Goal: Find specific page/section: Find specific page/section

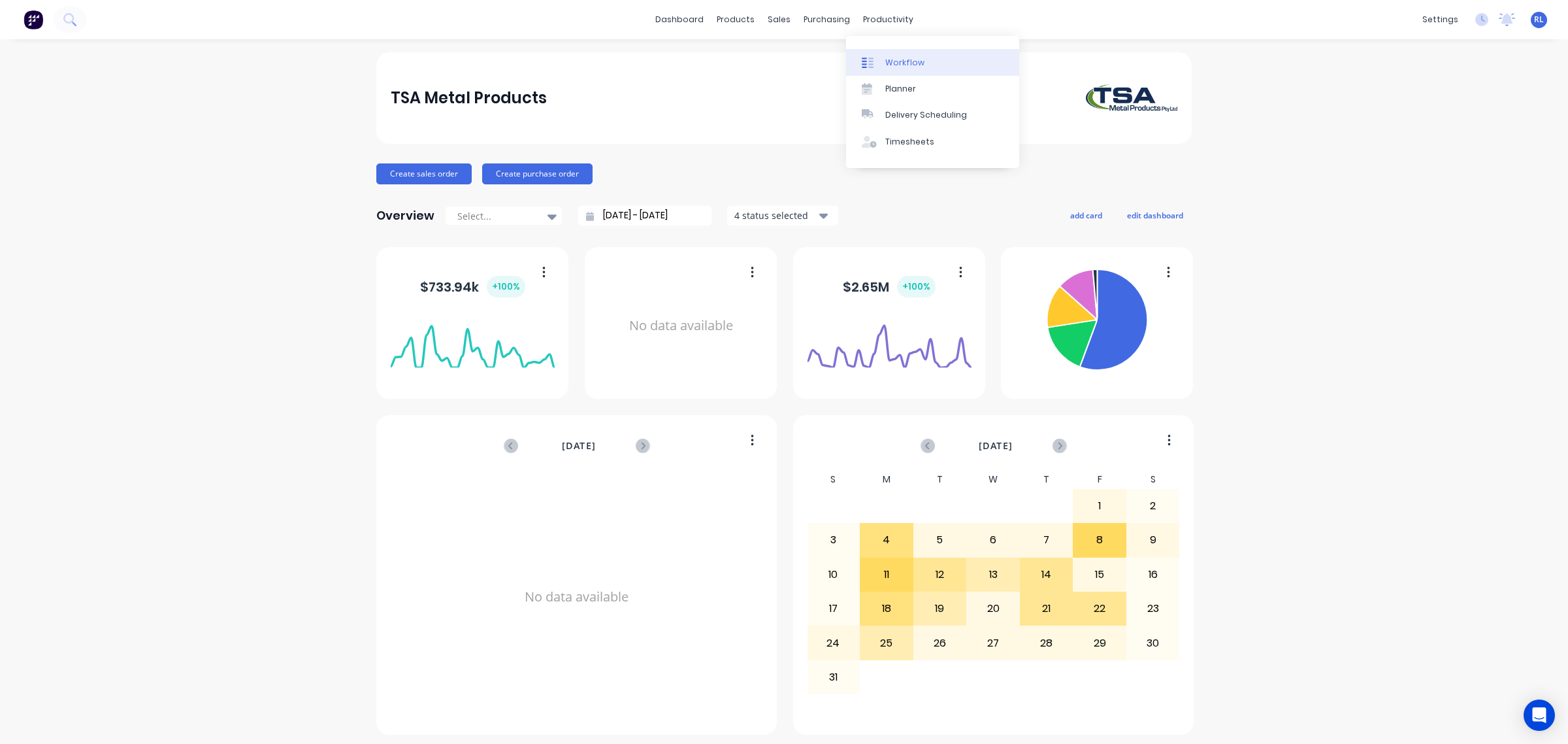
click at [910, 56] on link "Workflow" at bounding box center [932, 62] width 173 height 26
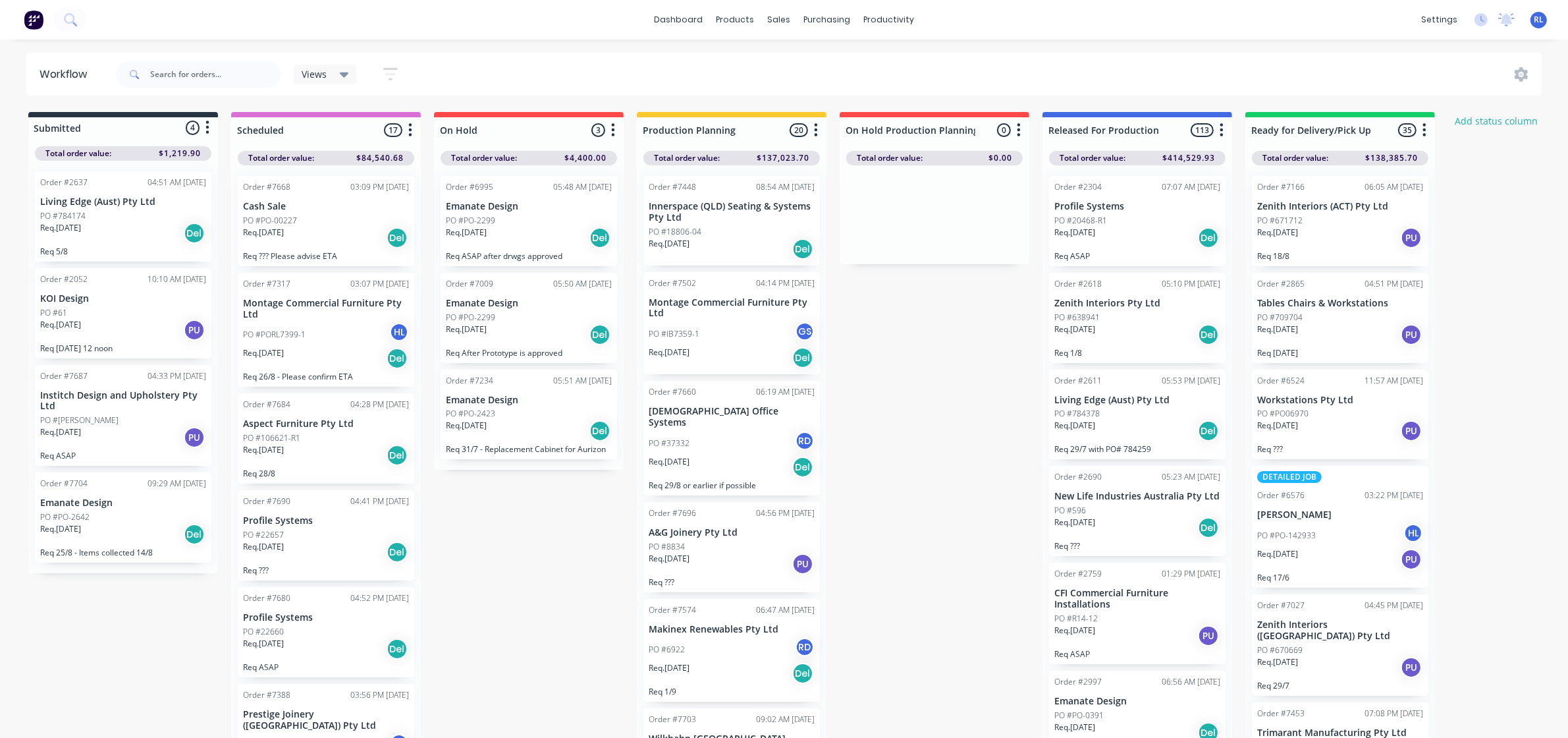
click at [390, 70] on icon "button" at bounding box center [391, 74] width 15 height 13
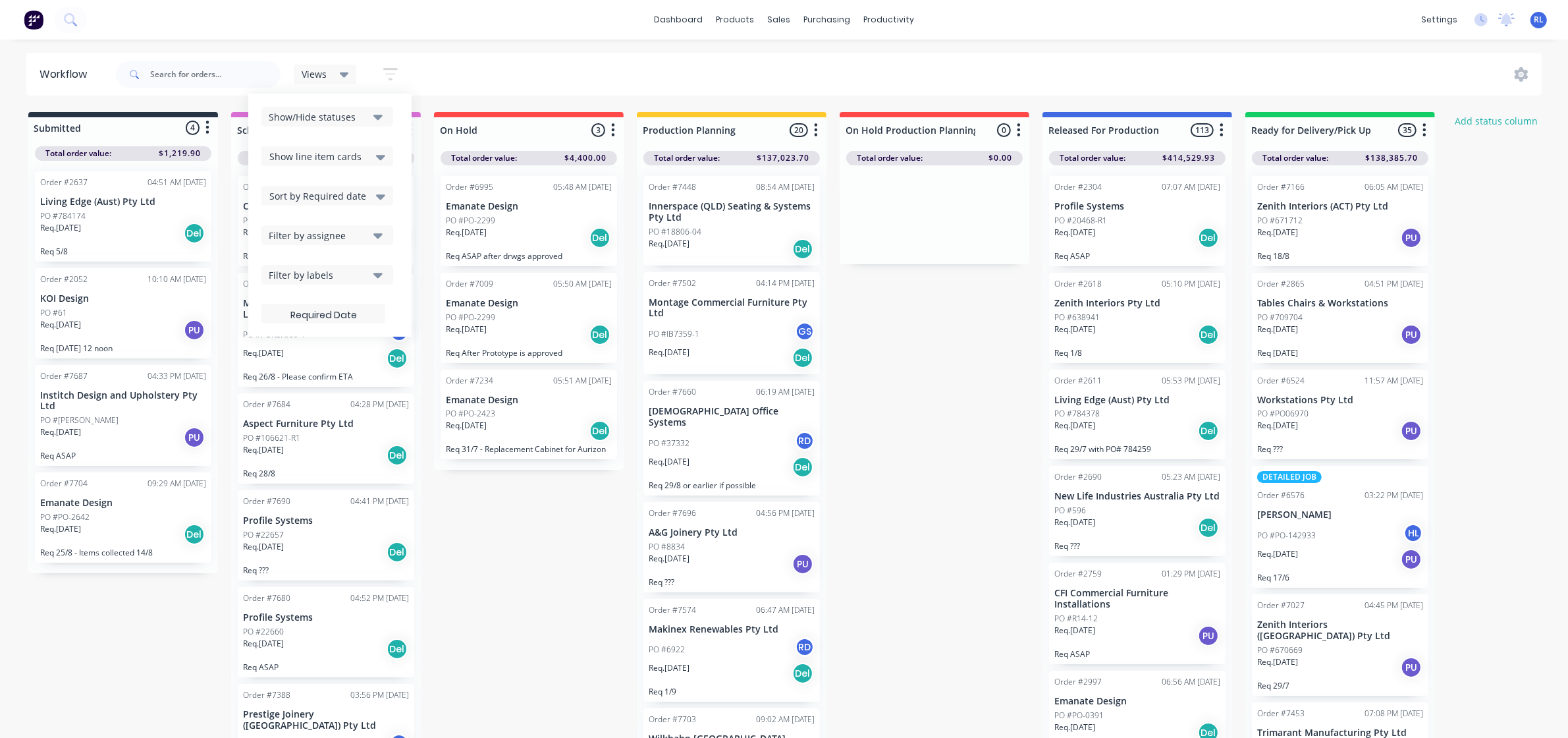
click at [377, 238] on icon "button" at bounding box center [378, 235] width 9 height 5
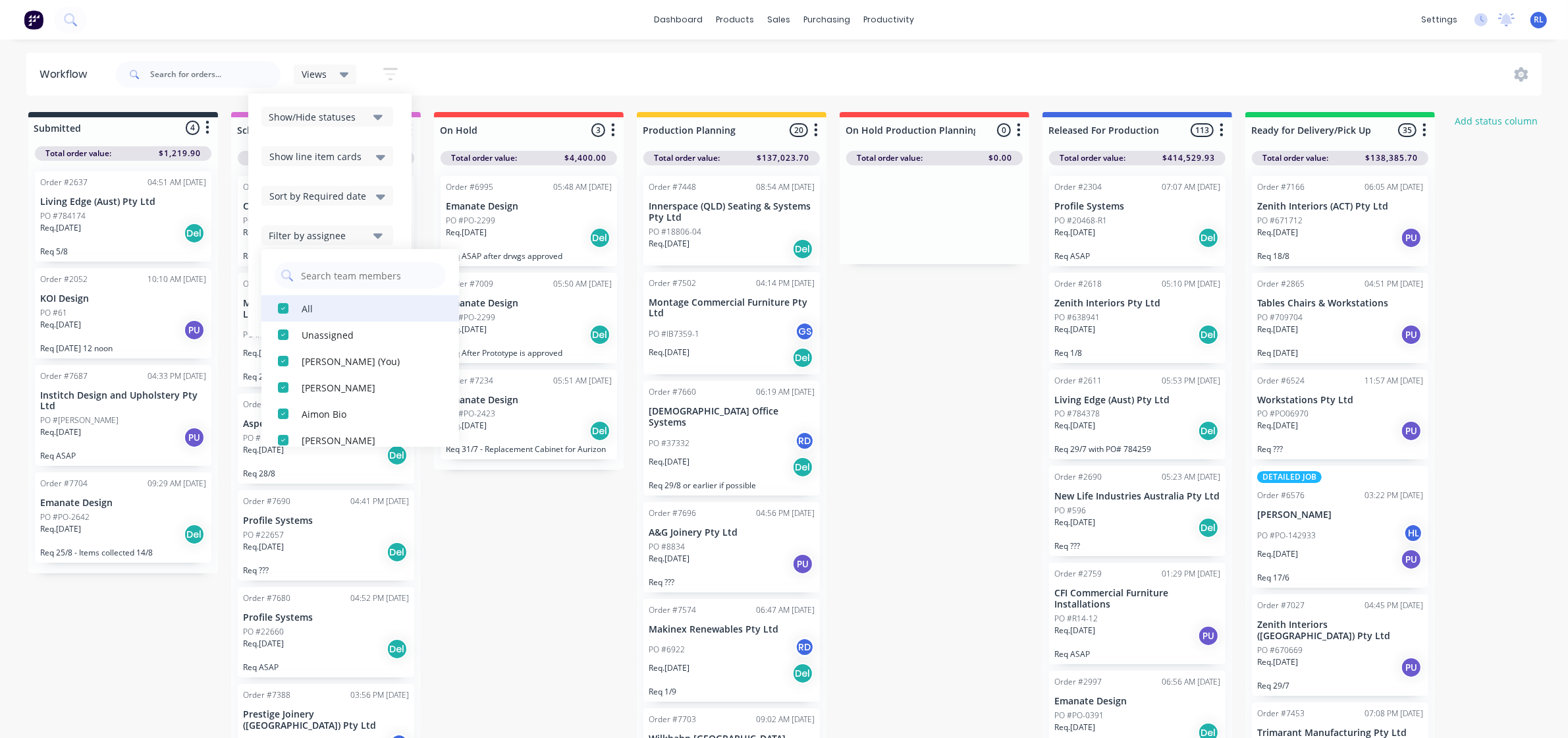
click at [357, 311] on div "All" at bounding box center [368, 308] width 132 height 14
click at [355, 298] on button "All" at bounding box center [360, 309] width 198 height 27
click at [346, 352] on button "[PERSON_NAME] (You)" at bounding box center [360, 361] width 198 height 27
click at [899, 337] on div "Submitted 4 Status colour #273444 hex #273444 Save Cancel Summaries Total order…" at bounding box center [897, 428] width 1814 height 633
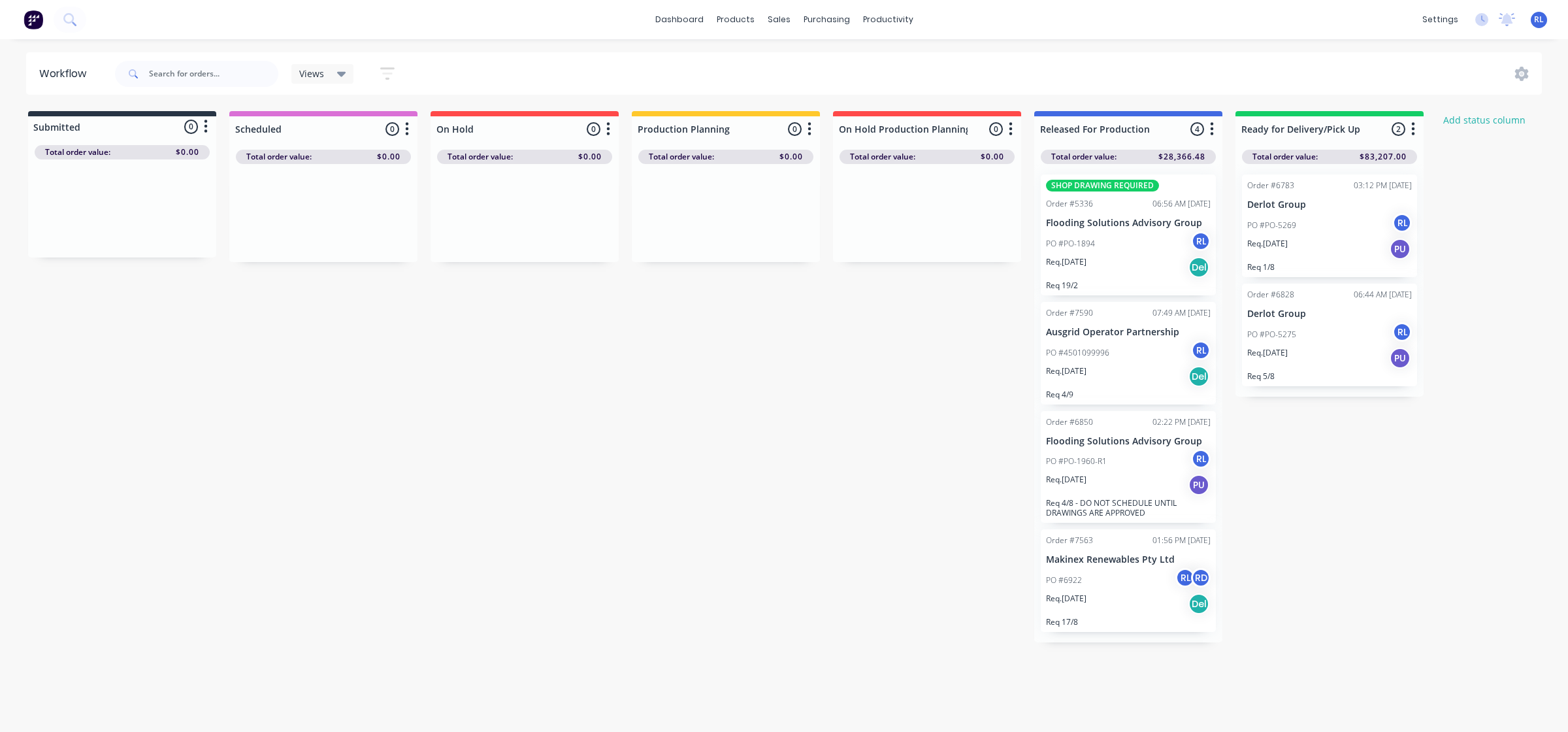
click at [1134, 479] on div "Req. [DATE] PU" at bounding box center [1128, 485] width 164 height 22
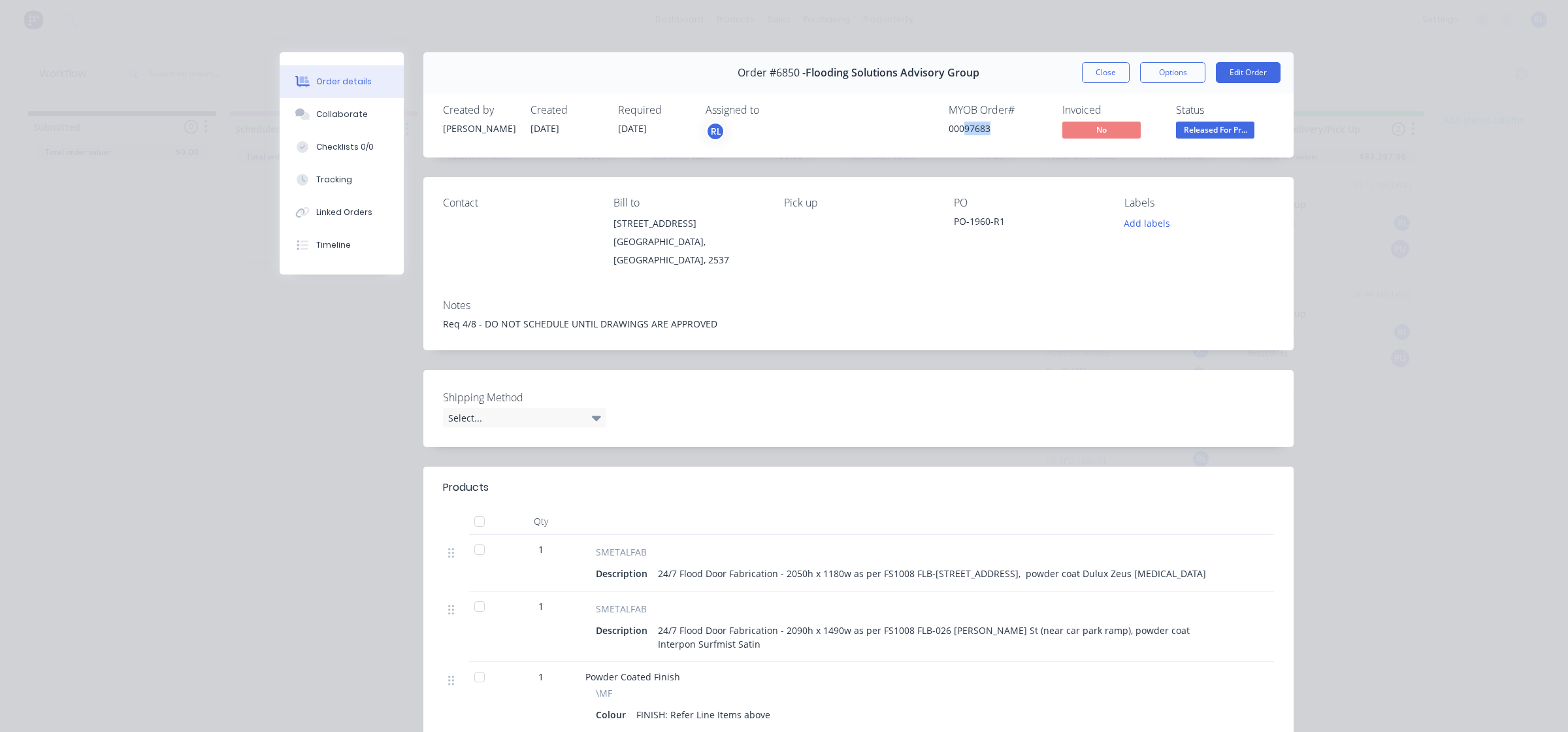
drag, startPoint x: 959, startPoint y: 126, endPoint x: 990, endPoint y: 128, distance: 31.1
click at [990, 128] on div "00097683" at bounding box center [997, 128] width 98 height 14
copy div "97683"
click at [1094, 79] on button "Close" at bounding box center [1106, 73] width 48 height 21
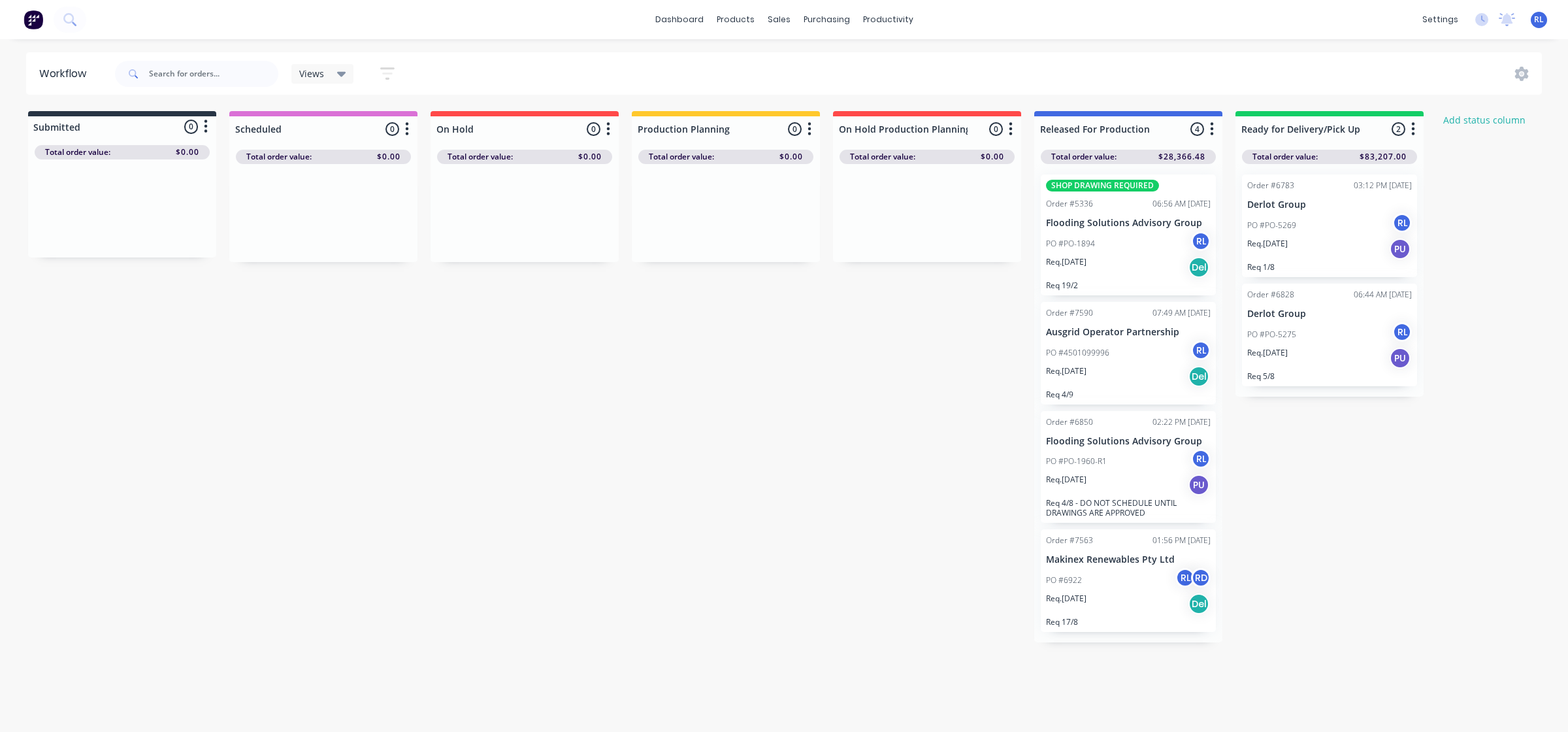
click at [38, 21] on img at bounding box center [33, 19] width 20 height 20
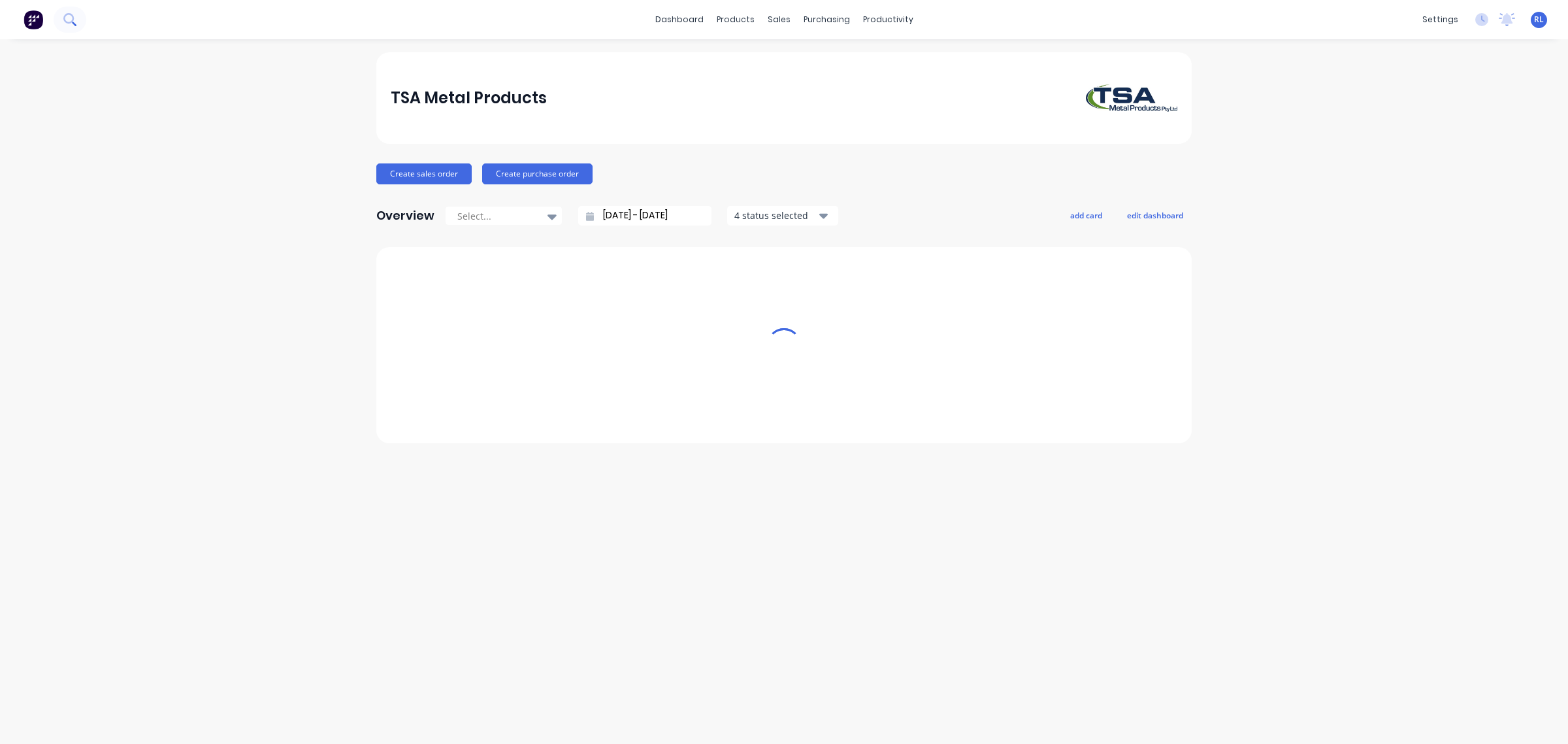
click at [73, 23] on icon at bounding box center [74, 24] width 4 height 4
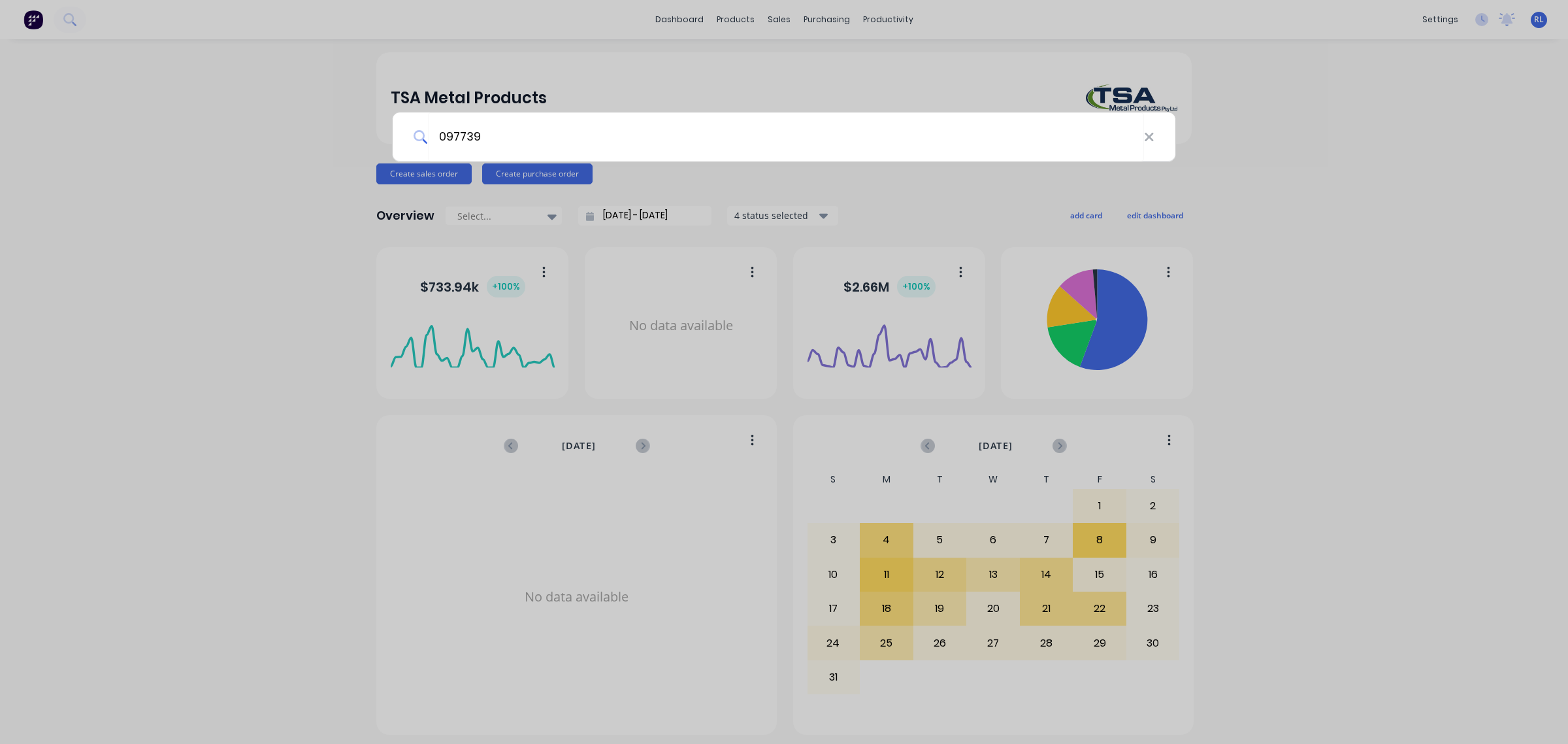
type input "097739"
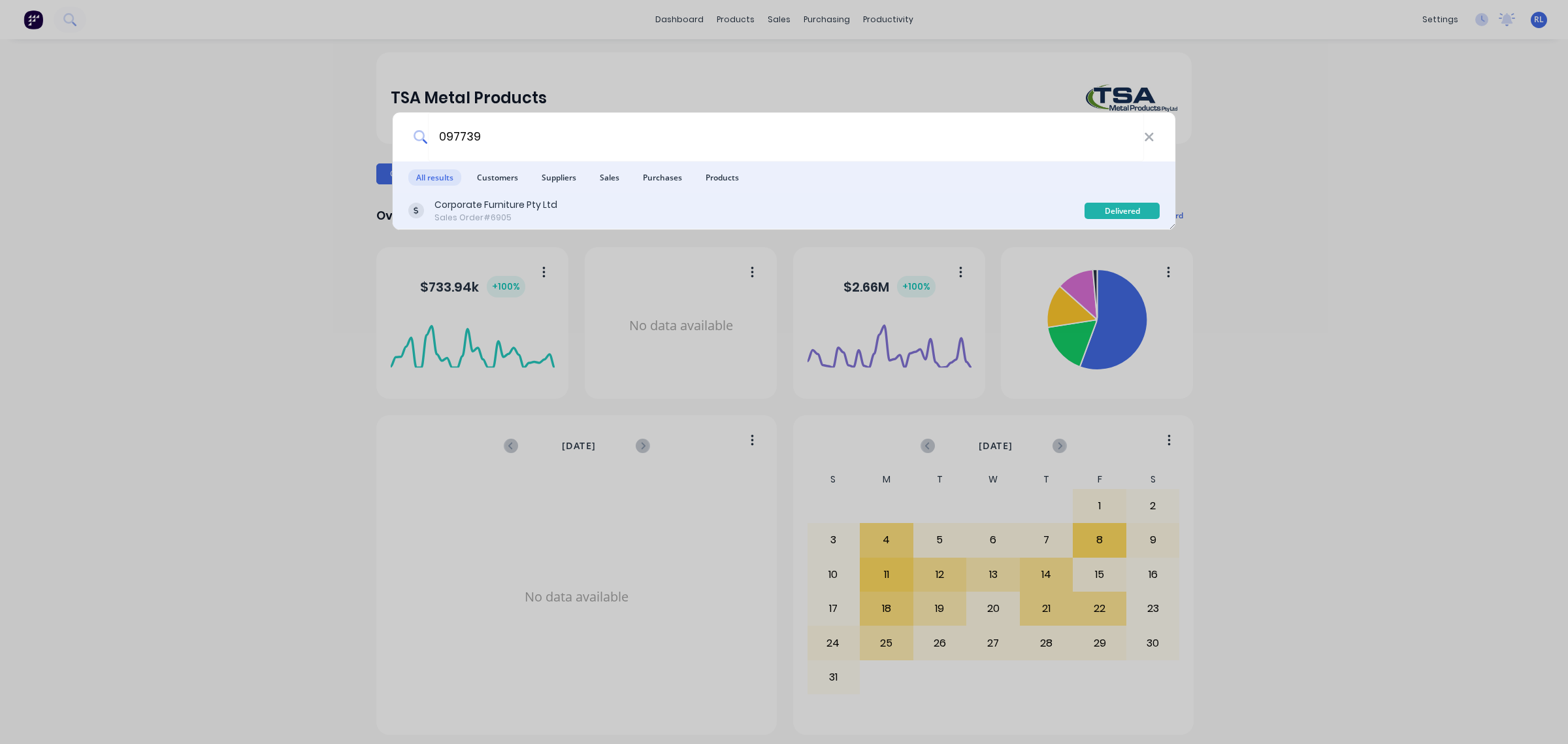
click at [488, 203] on div "Corporate Furniture Pty Ltd" at bounding box center [496, 205] width 123 height 14
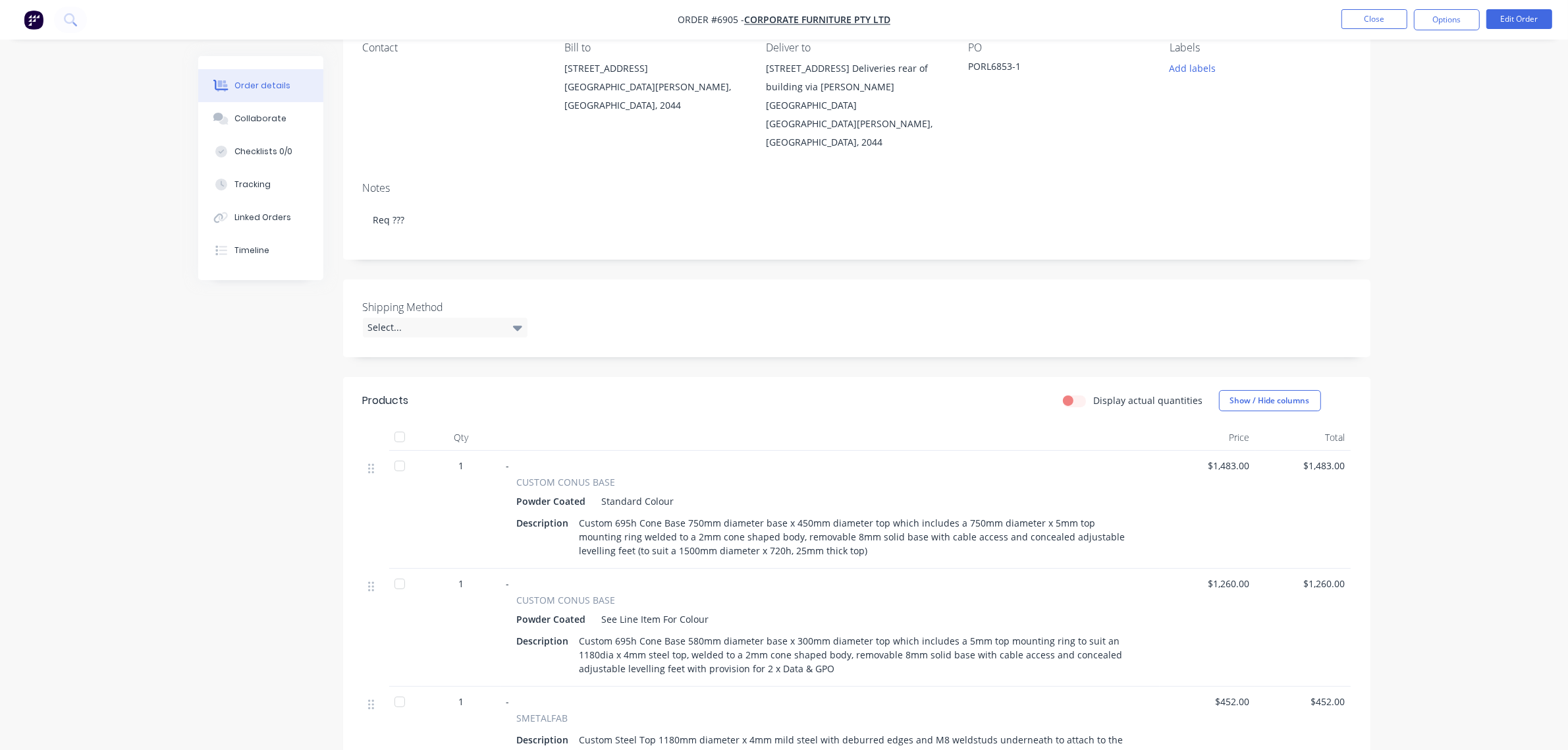
scroll to position [247, 0]
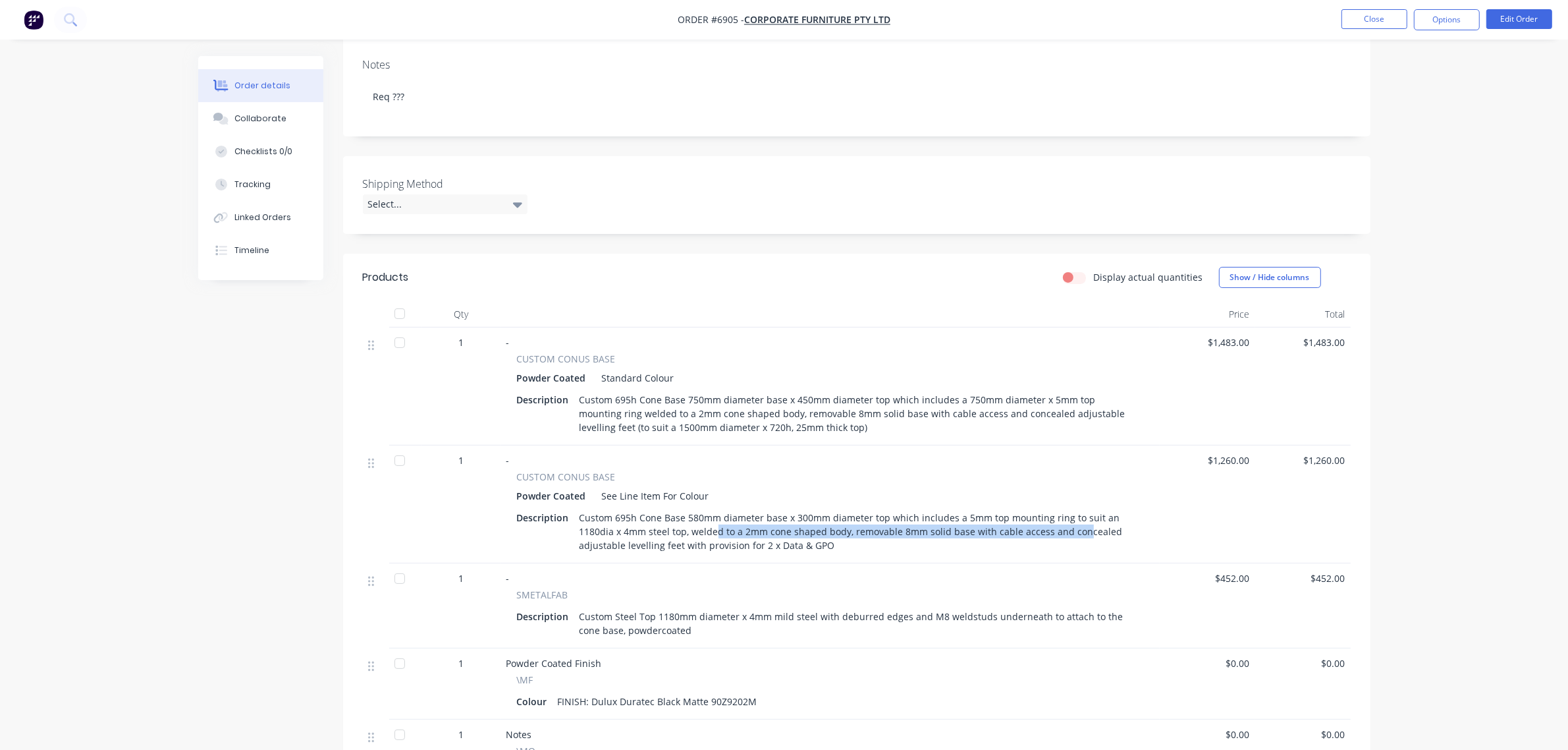
drag, startPoint x: 713, startPoint y: 495, endPoint x: 1074, endPoint y: 496, distance: 361.0
click at [1074, 508] on div "Custom 695h Cone Base 580mm diameter base x 300mm diameter top which includes a…" at bounding box center [859, 531] width 570 height 47
click at [1043, 508] on div "Custom 695h Cone Base 580mm diameter base x 300mm diameter top which includes a…" at bounding box center [859, 531] width 570 height 47
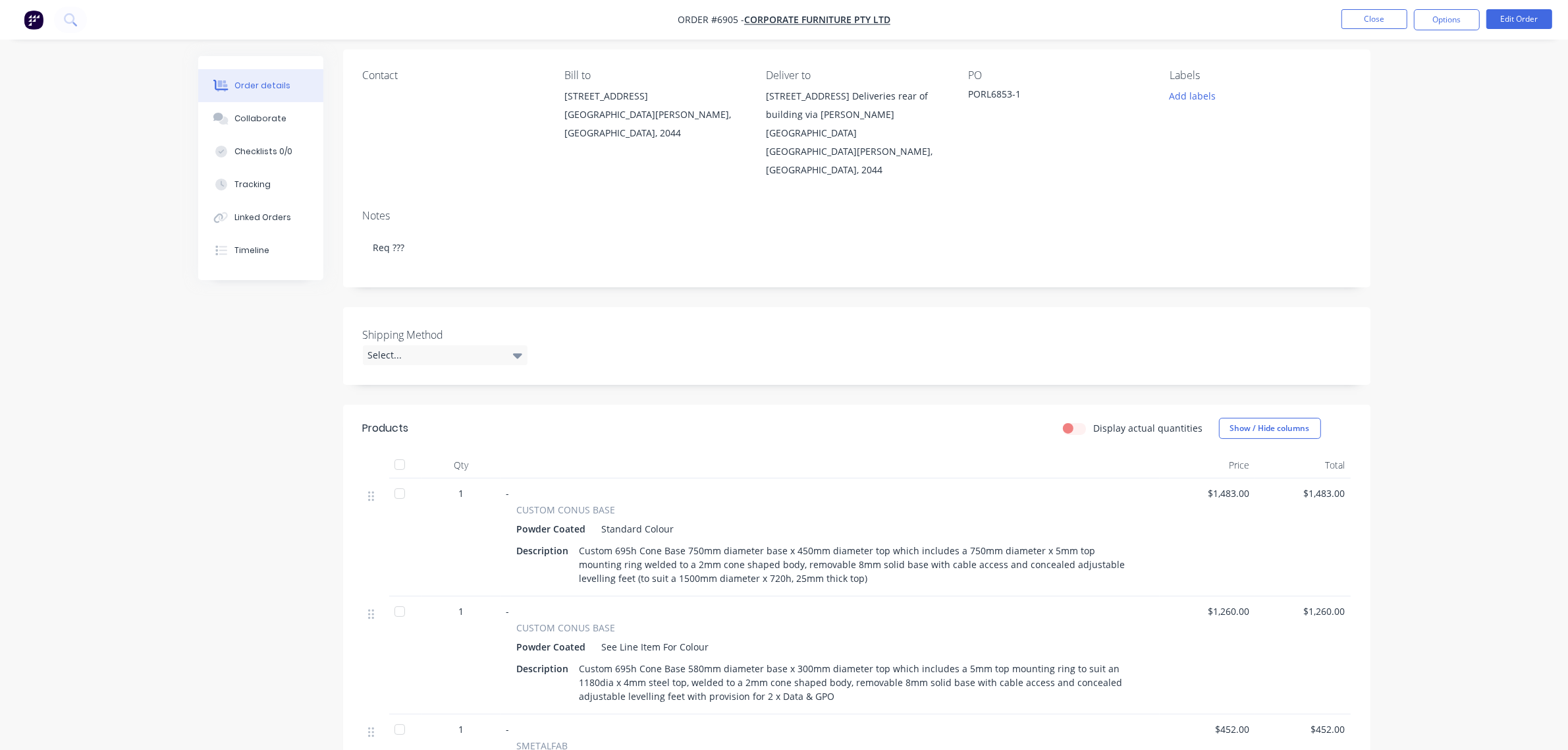
scroll to position [329, 0]
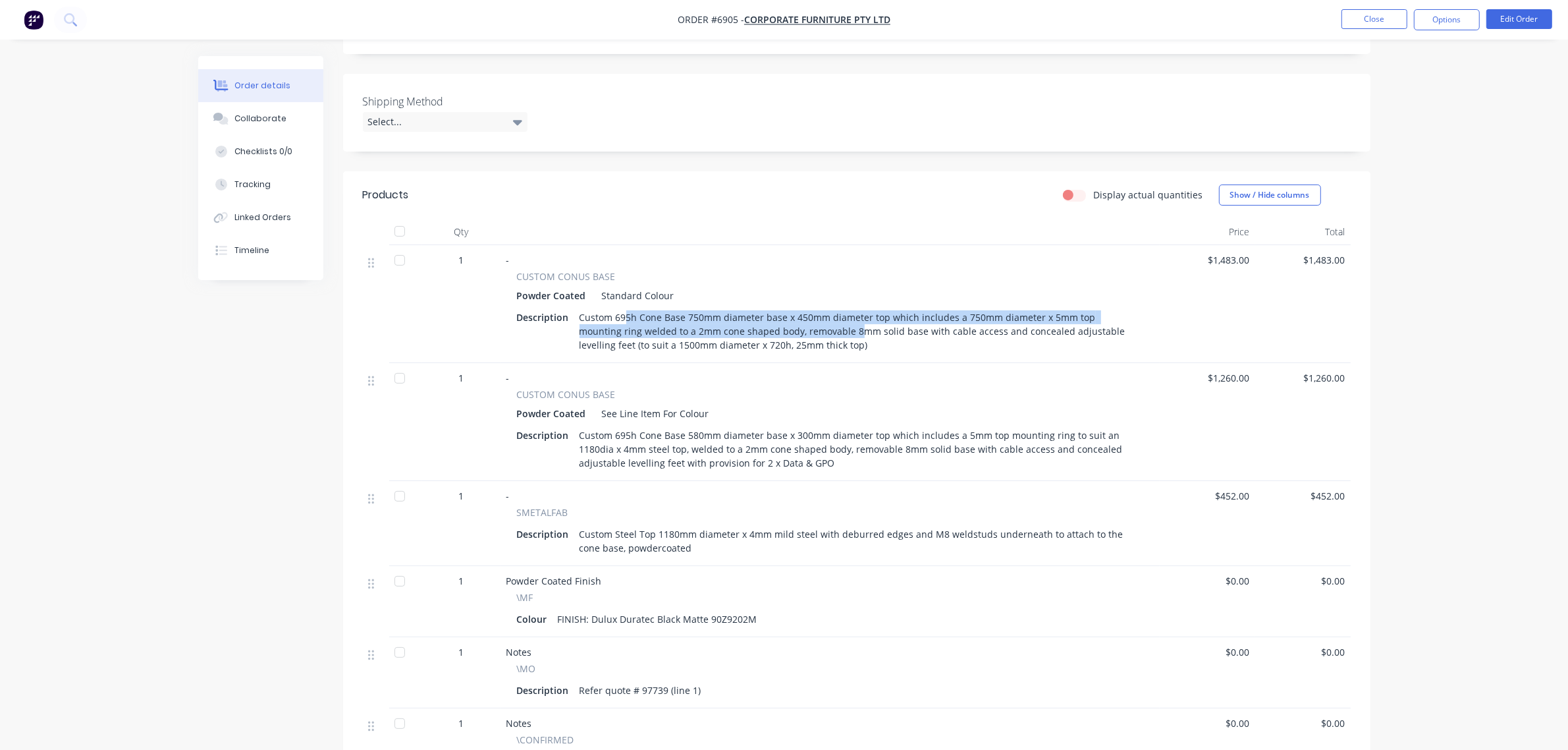
drag, startPoint x: 623, startPoint y: 281, endPoint x: 809, endPoint y: 291, distance: 186.3
click at [809, 308] on div "Custom 695h Cone Base 750mm diameter base x 450mm diameter top which includes a…" at bounding box center [859, 331] width 570 height 47
click at [832, 308] on div "Custom 695h Cone Base 750mm diameter base x 450mm diameter top which includes a…" at bounding box center [859, 331] width 570 height 47
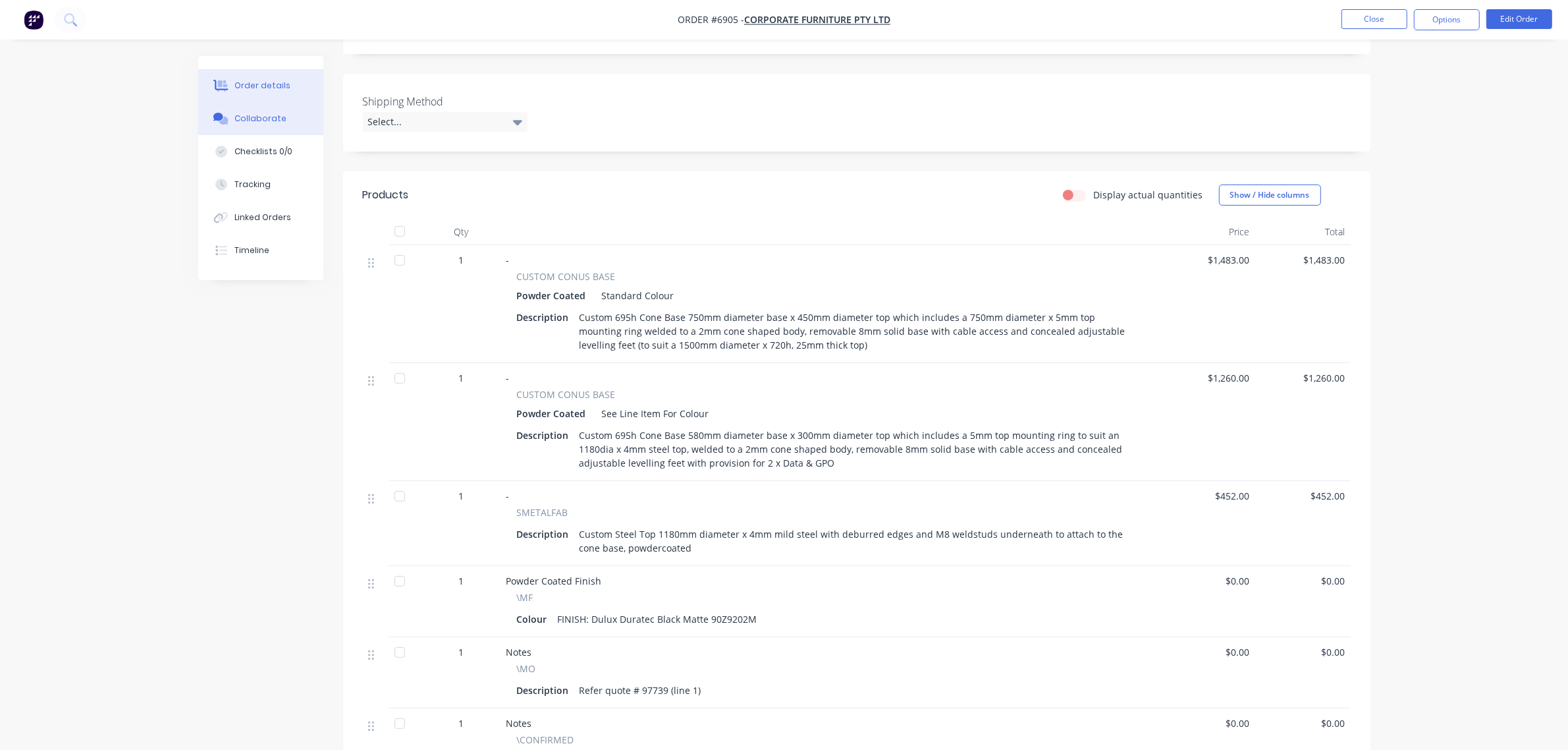
click at [260, 120] on div "Collaborate" at bounding box center [260, 118] width 52 height 12
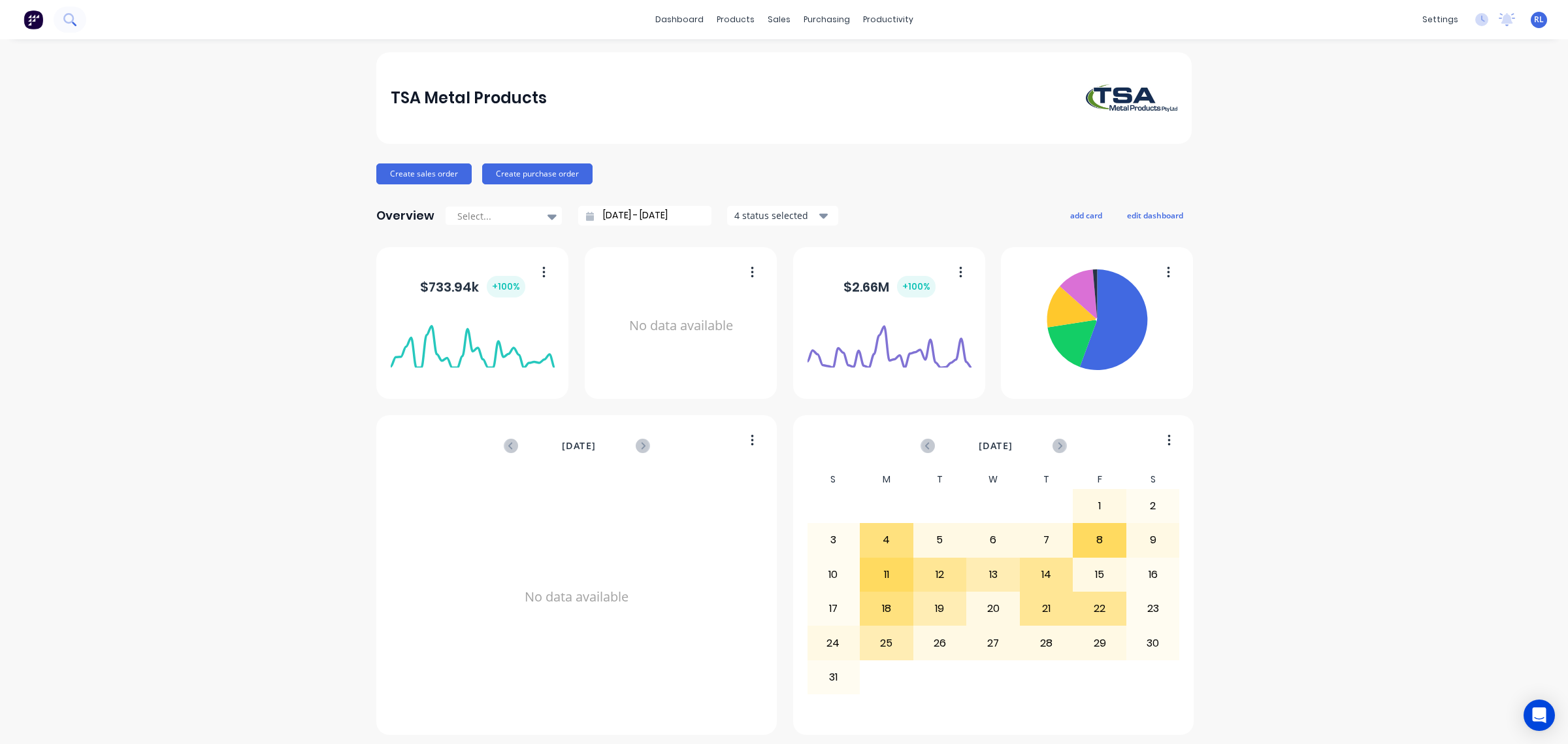
click at [65, 21] on icon at bounding box center [68, 18] width 10 height 10
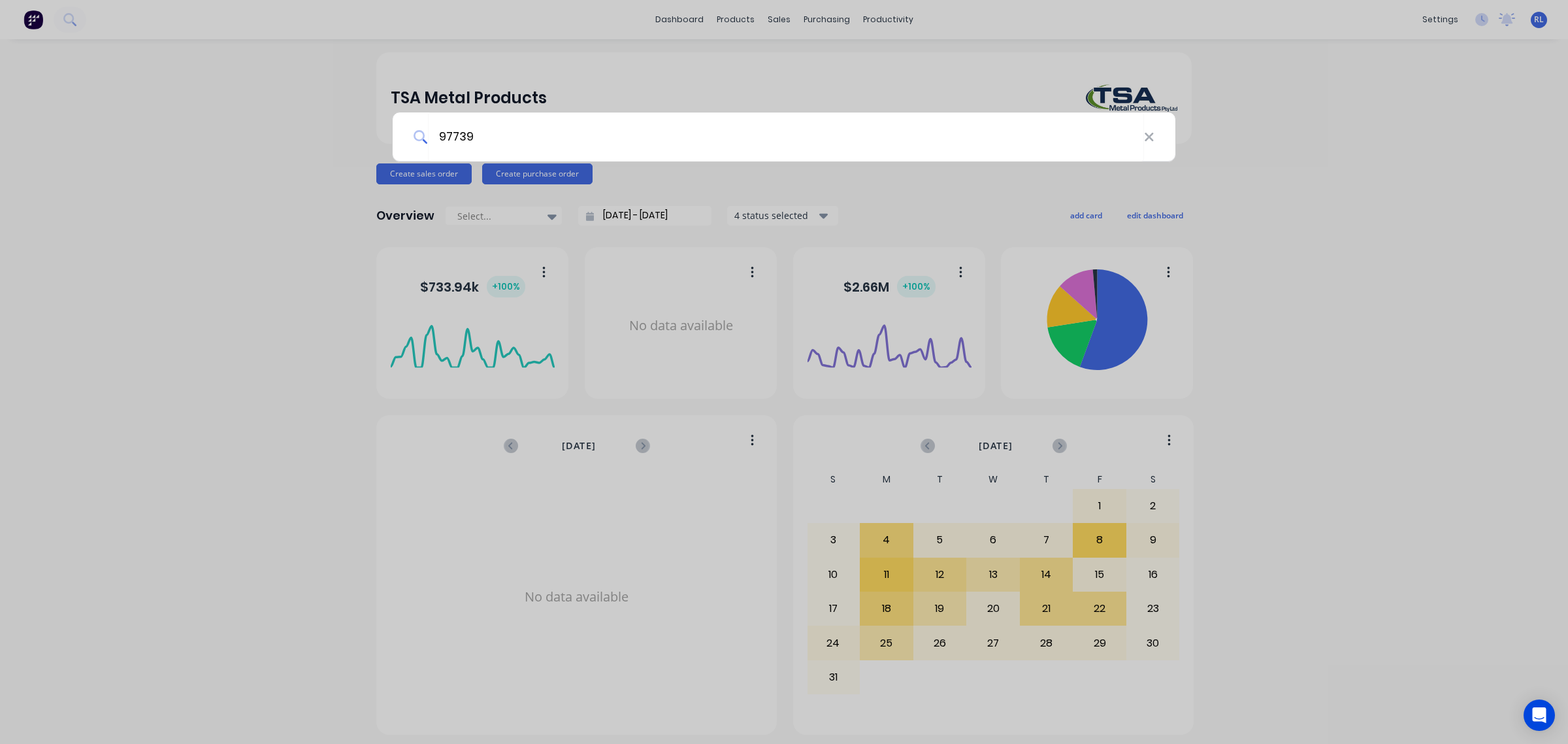
type input "97739"
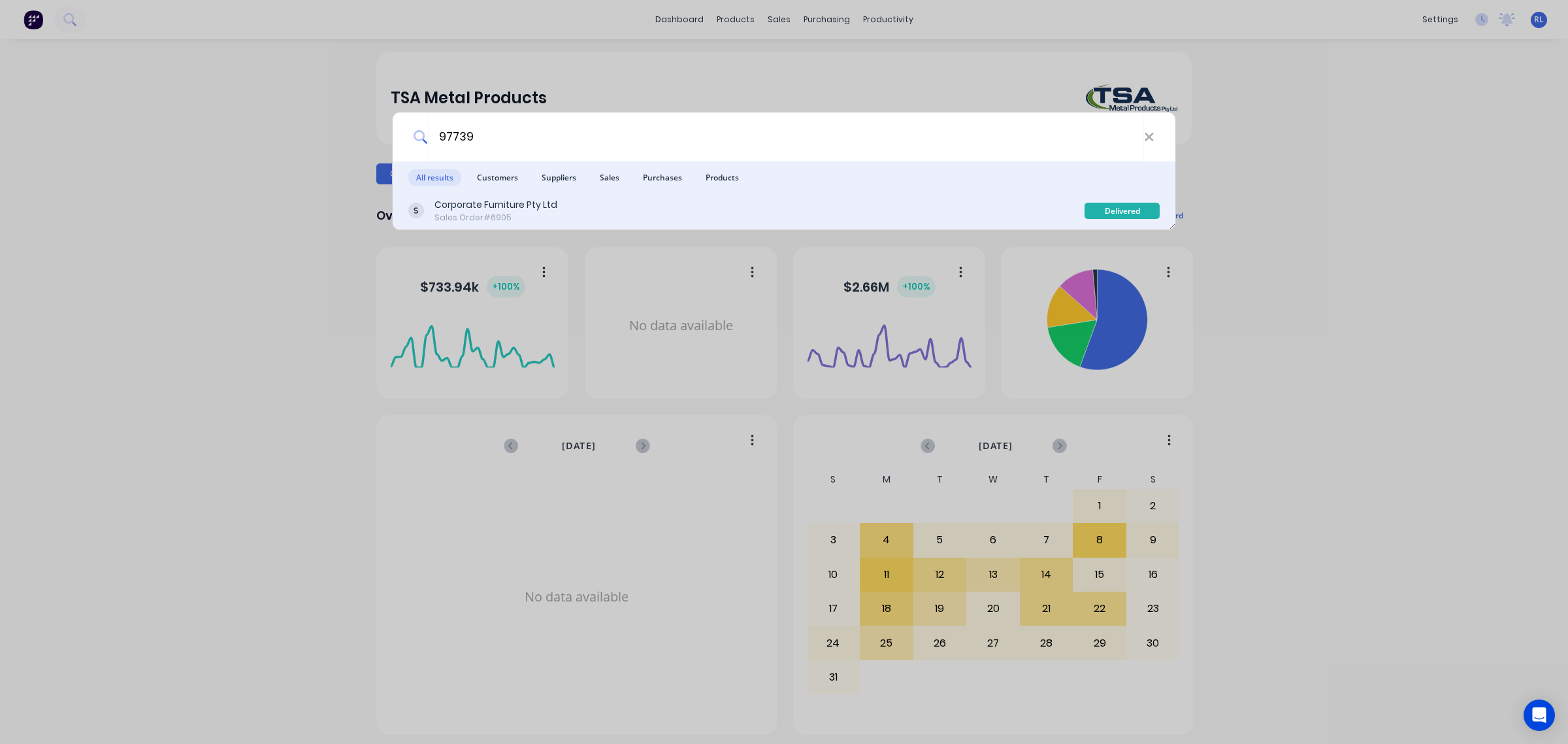
click at [496, 206] on div "Corporate Furniture Pty Ltd" at bounding box center [496, 205] width 123 height 14
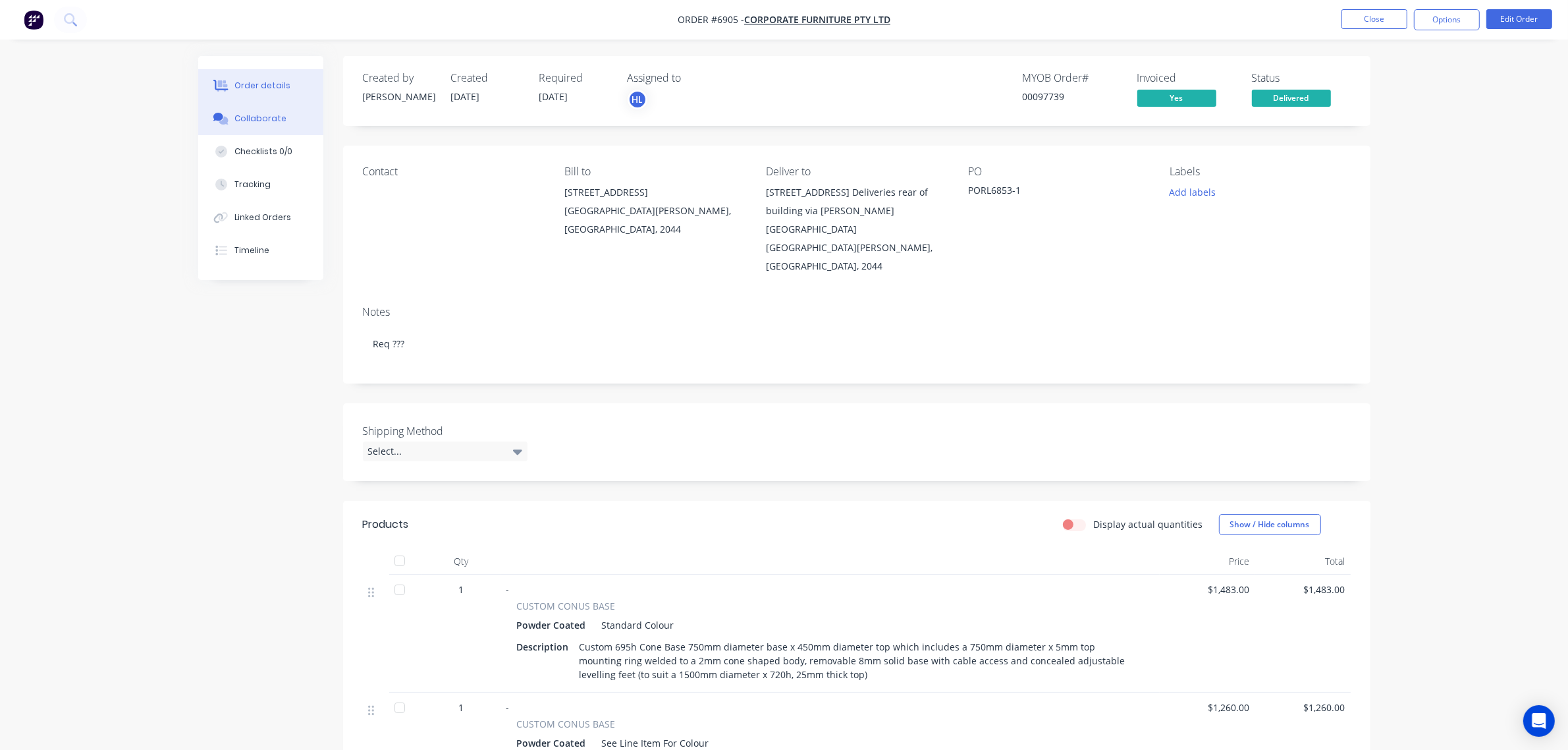
drag, startPoint x: 249, startPoint y: 116, endPoint x: 274, endPoint y: 124, distance: 26.2
click at [249, 116] on div "Collaborate" at bounding box center [260, 118] width 52 height 12
